Goal: Check status: Check status

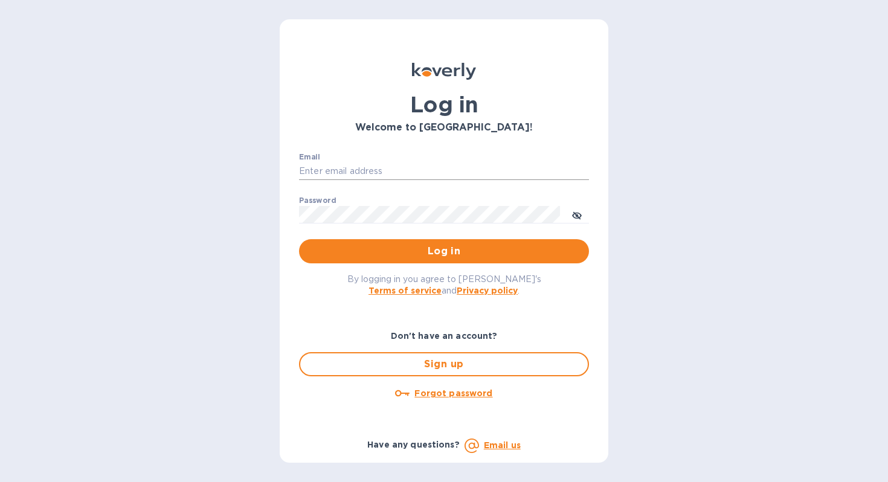
click at [414, 171] on input "Email" at bounding box center [444, 172] width 290 height 18
paste input "28439"
click at [428, 172] on input "28439" at bounding box center [444, 172] width 290 height 18
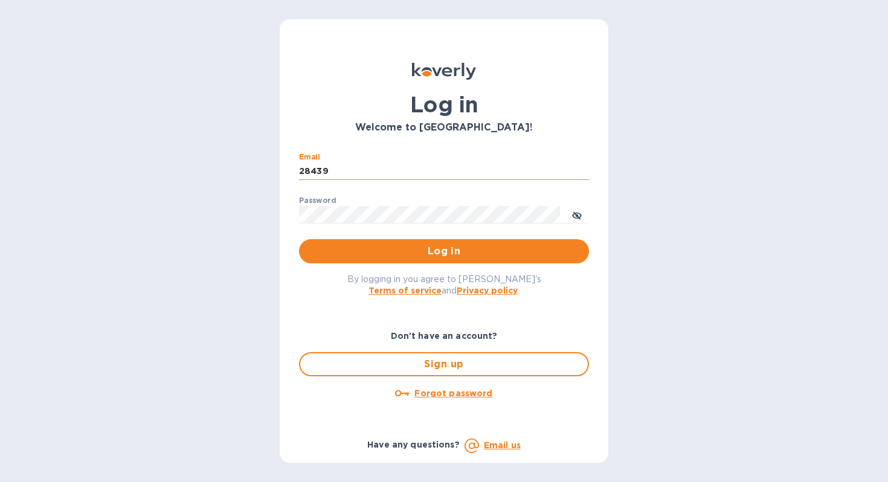
paste input "30880@backofficecli.com"
type input "30880@backofficecli.com"
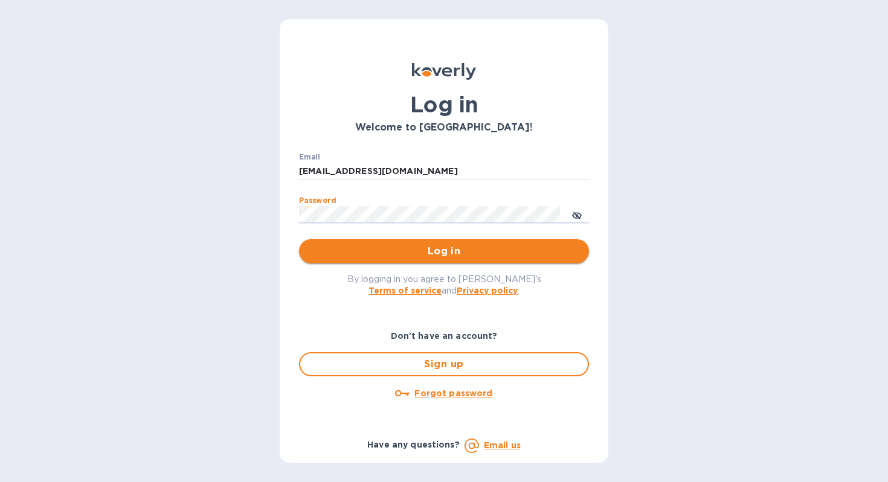
click at [453, 256] on span "Log in" at bounding box center [444, 251] width 271 height 15
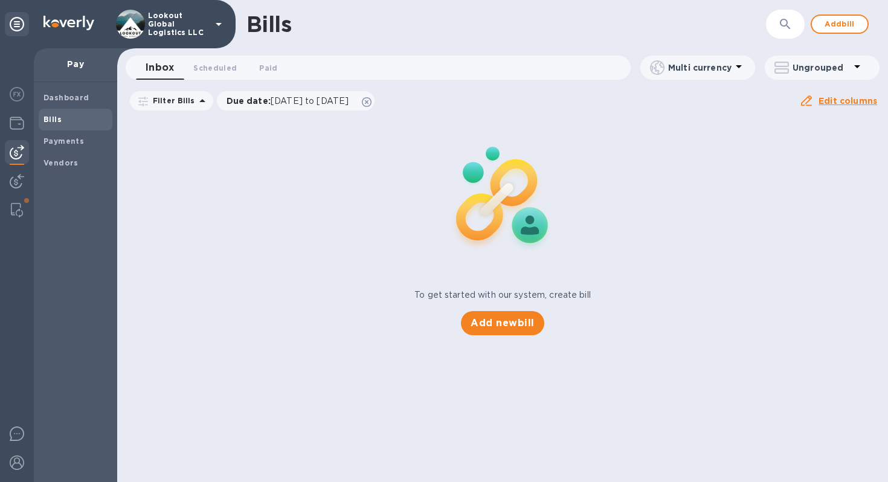
click at [16, 152] on img at bounding box center [17, 152] width 15 height 15
click at [16, 121] on img at bounding box center [17, 123] width 15 height 15
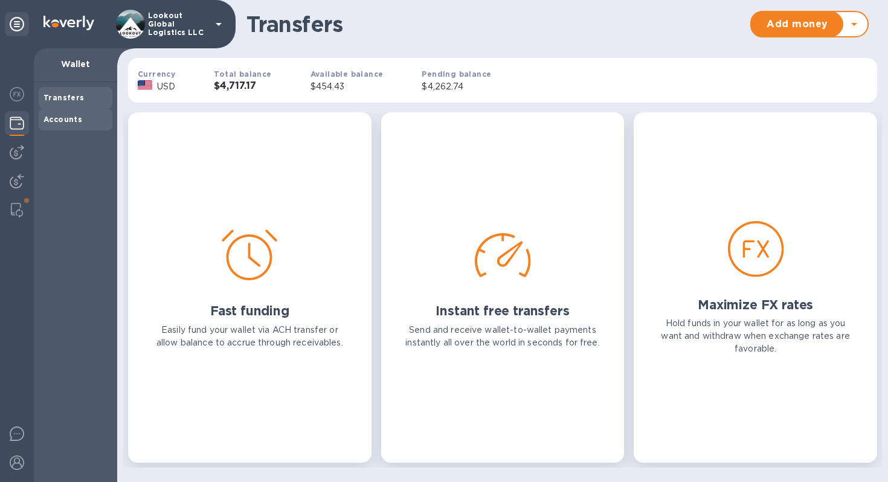
click at [44, 115] on b "Accounts" at bounding box center [63, 119] width 39 height 9
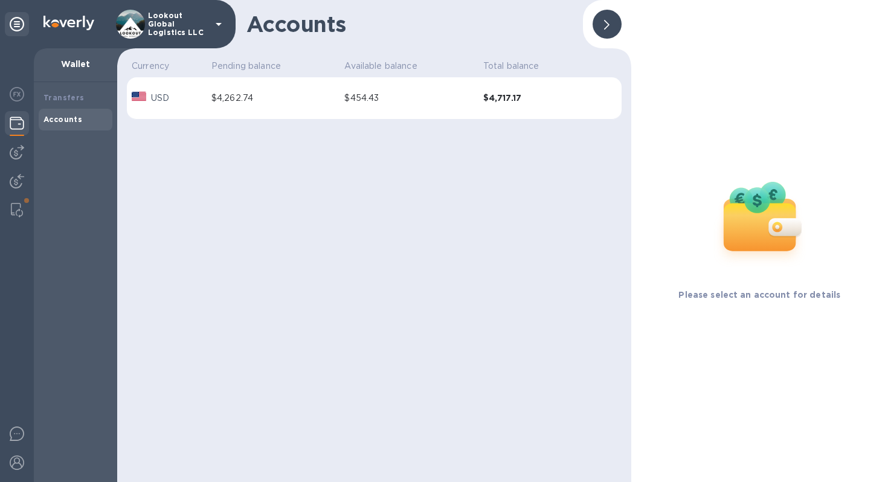
click at [621, 20] on div at bounding box center [607, 24] width 29 height 29
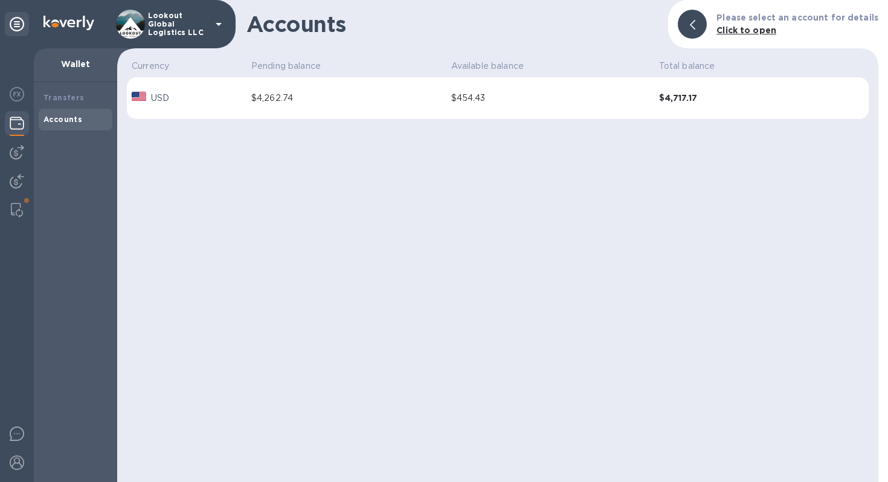
click at [77, 119] on b "Accounts" at bounding box center [63, 119] width 39 height 9
click at [276, 100] on div "$4,262.74" at bounding box center [346, 98] width 190 height 13
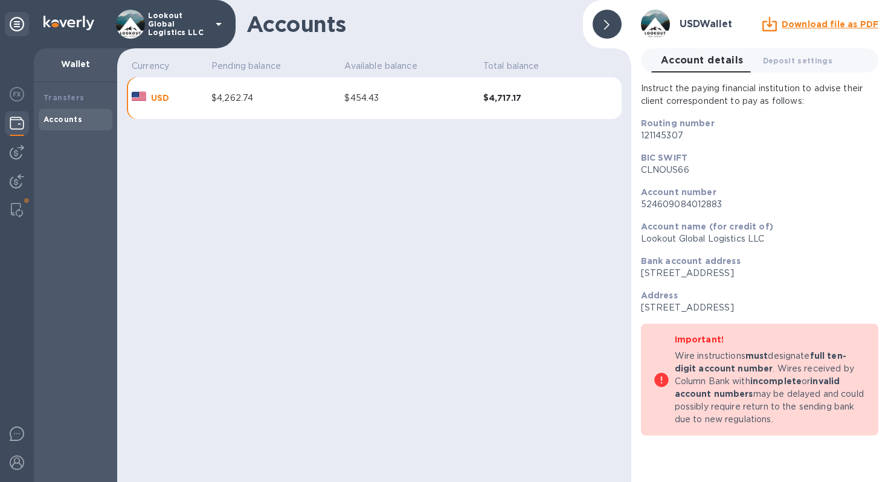
click at [611, 22] on div at bounding box center [607, 24] width 29 height 29
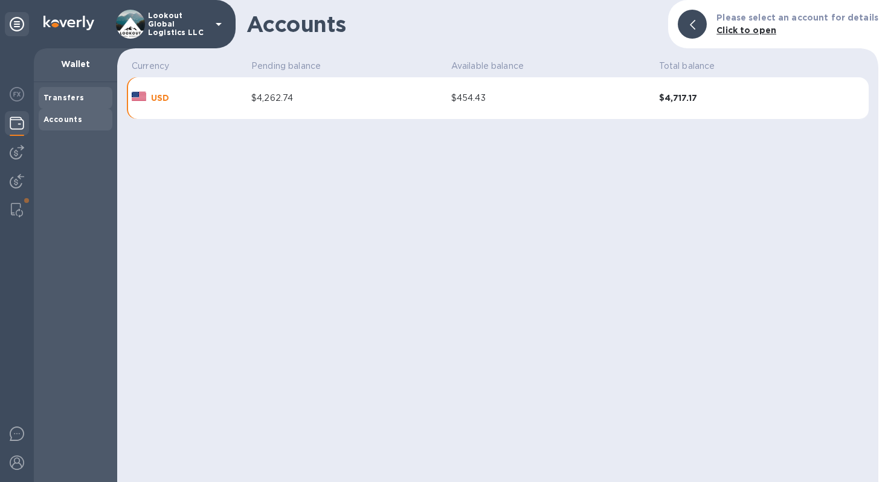
click at [66, 94] on b "Transfers" at bounding box center [64, 97] width 41 height 9
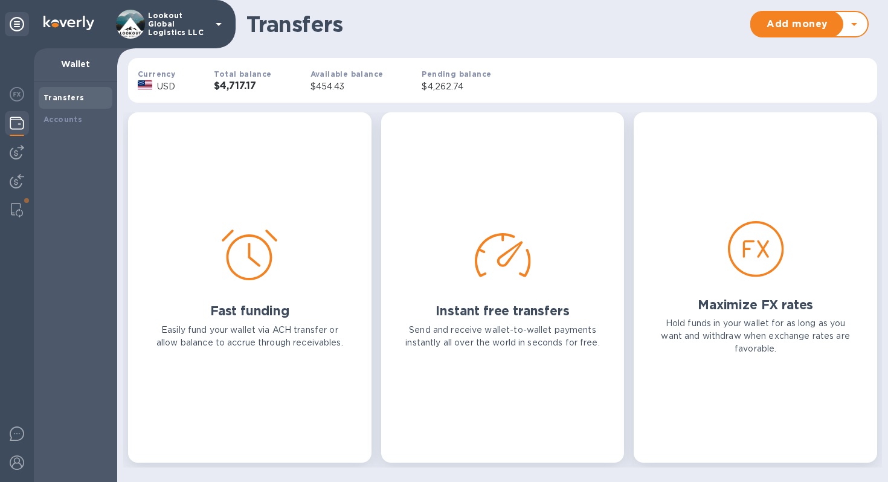
click at [19, 121] on img at bounding box center [17, 123] width 15 height 15
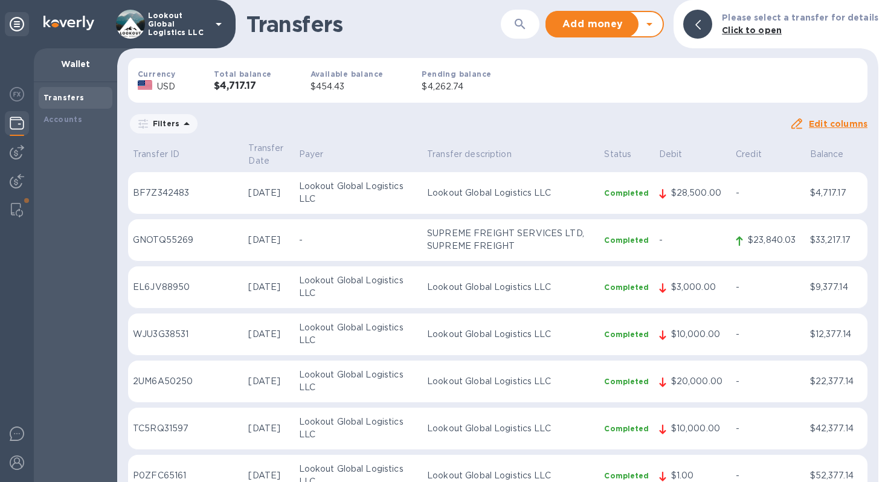
click at [508, 234] on p "SUPREME FREIGHT SERVICES LTD, SUPREME FREIGHT" at bounding box center [510, 239] width 167 height 25
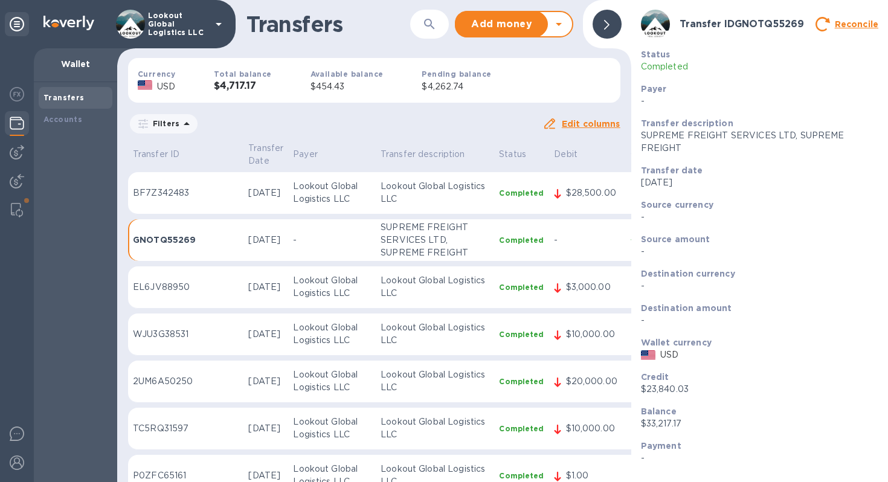
click at [605, 21] on icon at bounding box center [606, 25] width 5 height 10
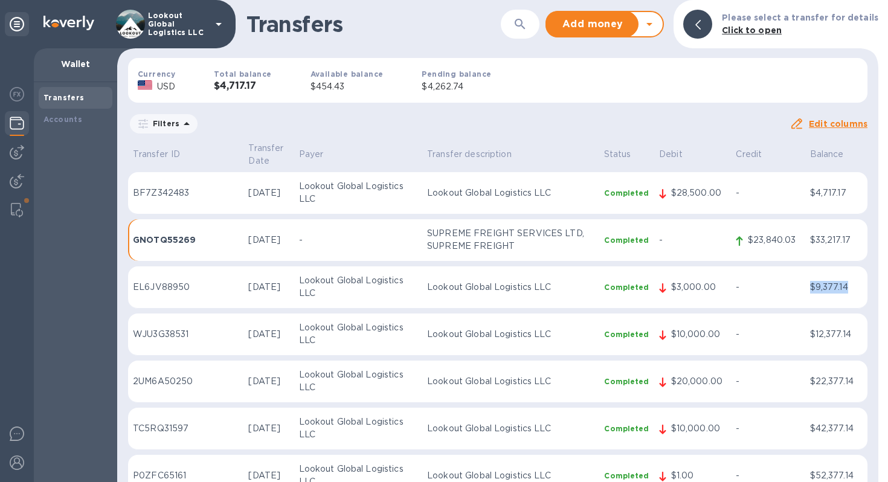
drag, startPoint x: 820, startPoint y: 277, endPoint x: 789, endPoint y: 273, distance: 31.7
click at [789, 273] on tr "EL6JV88950 [DATE] Lookout Global Logistics LLC Lookout Global Logistics LLC Com…" at bounding box center [498, 288] width 740 height 42
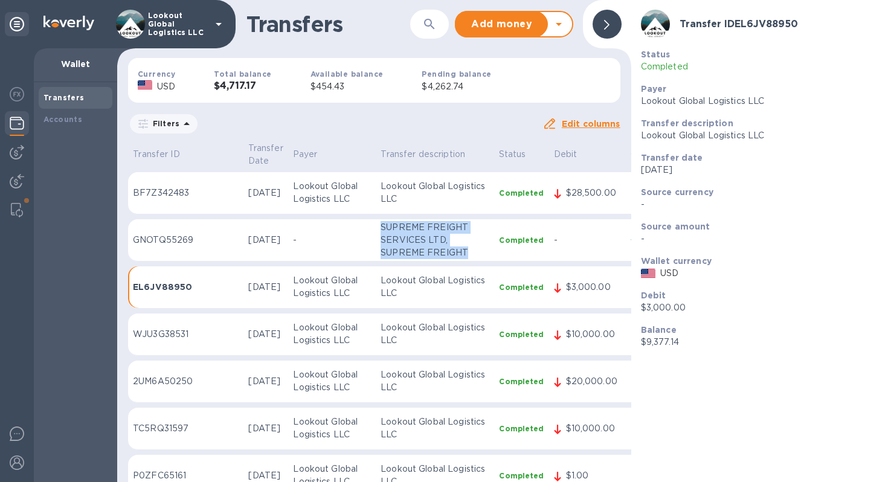
drag, startPoint x: 363, startPoint y: 210, endPoint x: 446, endPoint y: 242, distance: 88.6
click at [446, 242] on p "SUPREME FREIGHT SERVICES LTD, SUPREME FREIGHT" at bounding box center [435, 240] width 109 height 38
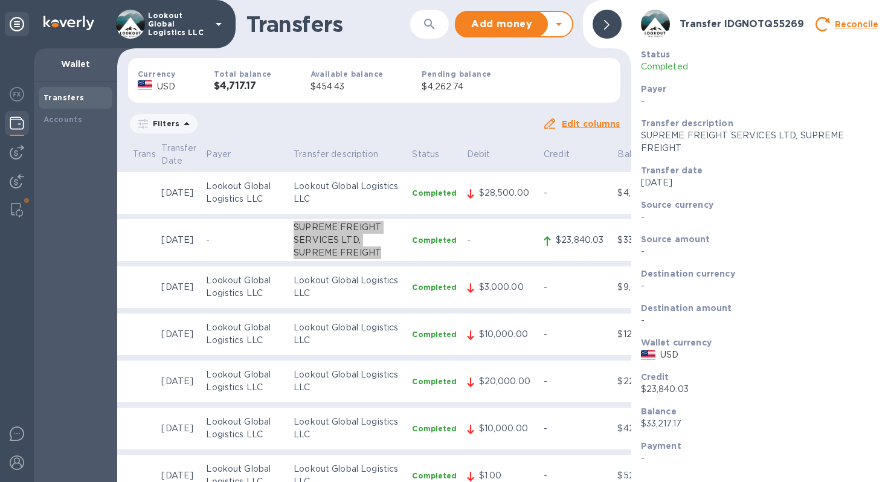
scroll to position [0, 106]
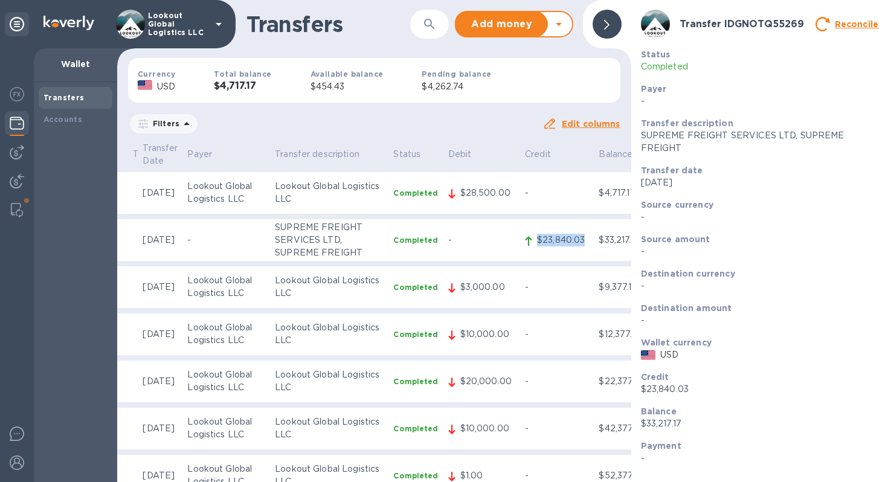
drag, startPoint x: 554, startPoint y: 228, endPoint x: 504, endPoint y: 237, distance: 50.9
click at [520, 237] on td "$23,840.03" at bounding box center [557, 240] width 74 height 42
copy p "$23,840.03"
drag, startPoint x: 282, startPoint y: 169, endPoint x: 323, endPoint y: 197, distance: 49.1
click at [323, 197] on tr "BF7Z342483 [DATE] Lookout Global Logistics LLC Lookout Global Logistics LLC Com…" at bounding box center [339, 193] width 635 height 42
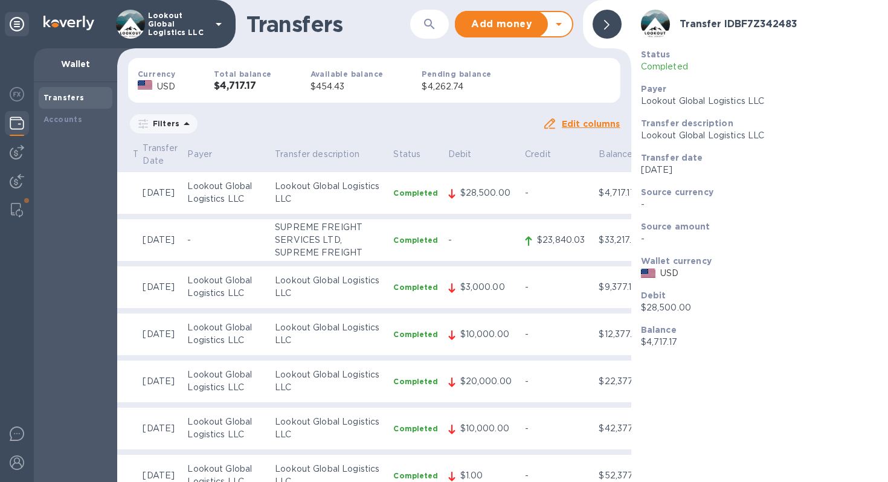
click at [320, 189] on p "Lookout Global Logistics LLC" at bounding box center [329, 192] width 109 height 25
drag, startPoint x: 320, startPoint y: 189, endPoint x: 291, endPoint y: 193, distance: 29.4
click at [291, 193] on td "Lookout Global Logistics LLC" at bounding box center [329, 193] width 118 height 42
drag, startPoint x: 246, startPoint y: 172, endPoint x: 322, endPoint y: 193, distance: 78.4
click at [322, 193] on tr "BF7Z342483 [DATE] Lookout Global Logistics LLC Lookout Global Logistics LLC Com…" at bounding box center [339, 193] width 635 height 42
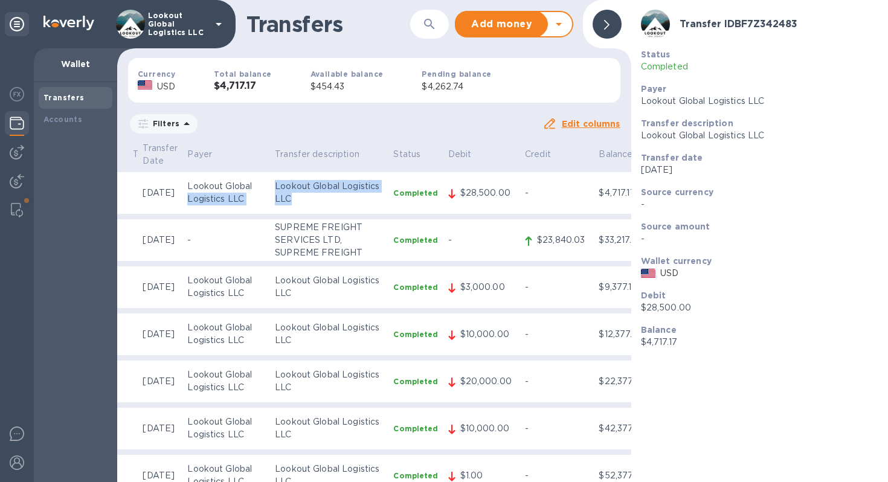
click at [322, 193] on td "Lookout Global Logistics LLC" at bounding box center [329, 193] width 118 height 42
drag, startPoint x: 230, startPoint y: 188, endPoint x: 175, endPoint y: 172, distance: 57.4
click at [183, 172] on td "Lookout Global Logistics LLC" at bounding box center [227, 193] width 88 height 42
click at [187, 180] on p "Lookout Global Logistics LLC" at bounding box center [226, 192] width 78 height 25
drag, startPoint x: 175, startPoint y: 172, endPoint x: 224, endPoint y: 190, distance: 51.4
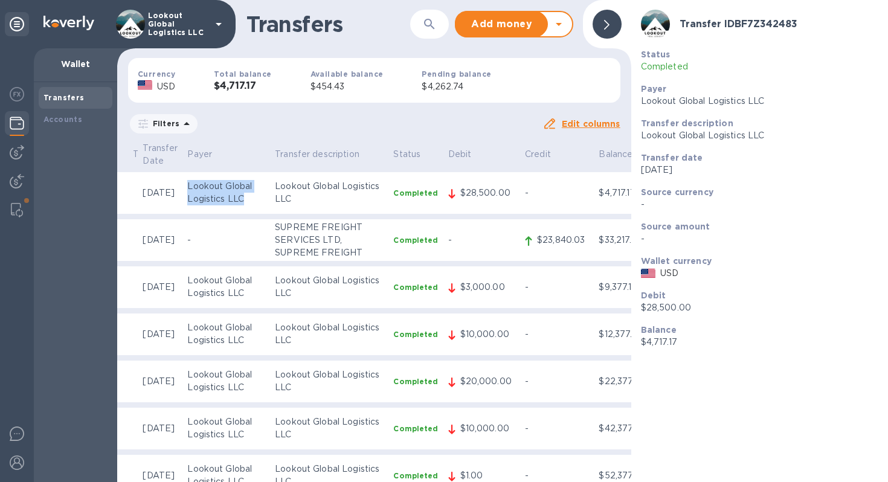
click at [224, 190] on td "Lookout Global Logistics LLC" at bounding box center [227, 193] width 88 height 42
drag, startPoint x: 469, startPoint y: 183, endPoint x: 437, endPoint y: 178, distance: 32.5
click at [460, 187] on p "$28,500.00" at bounding box center [487, 193] width 55 height 13
click at [16, 464] on img at bounding box center [17, 463] width 15 height 15
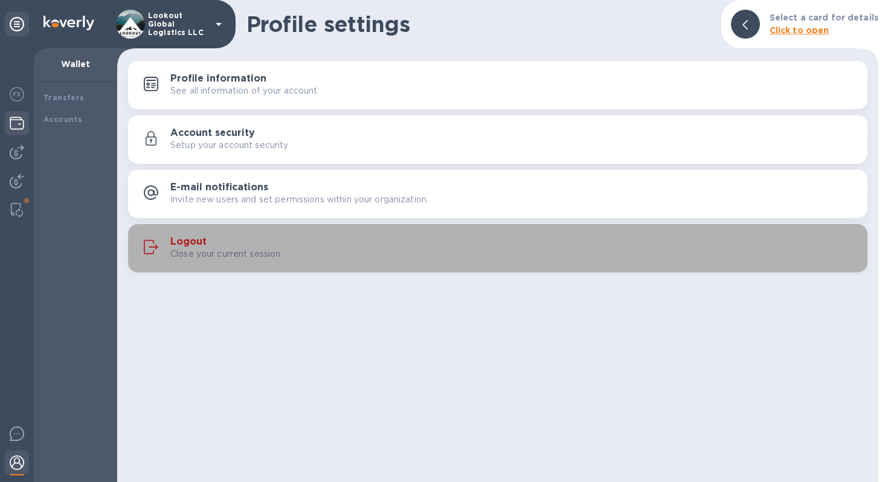
click at [179, 246] on h3 "Logout" at bounding box center [188, 241] width 36 height 11
